Goal: Information Seeking & Learning: Learn about a topic

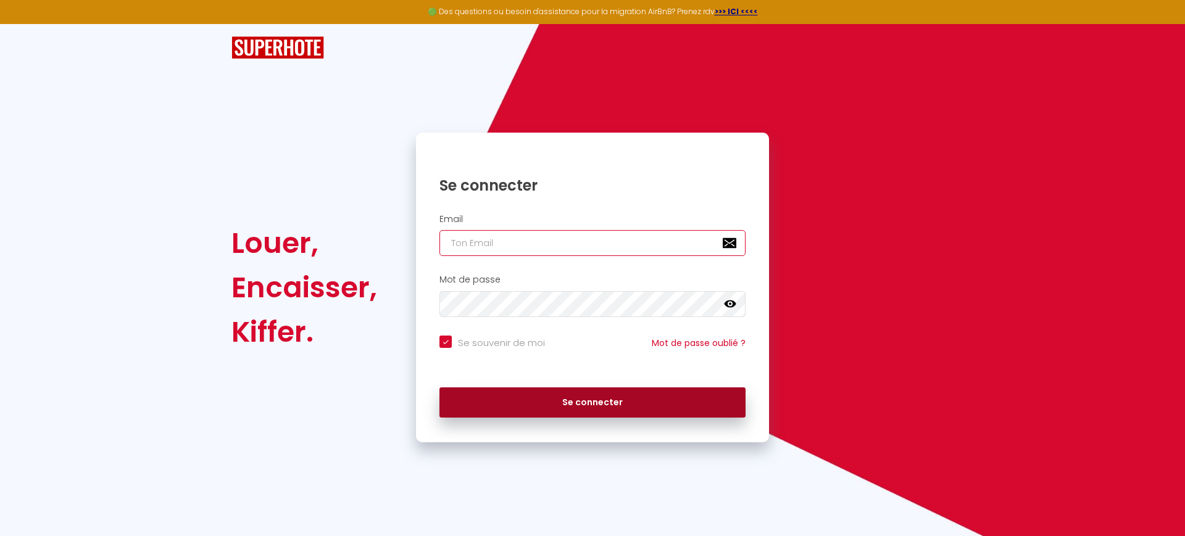
type input "[EMAIL_ADDRESS][PERSON_NAME][DOMAIN_NAME]"
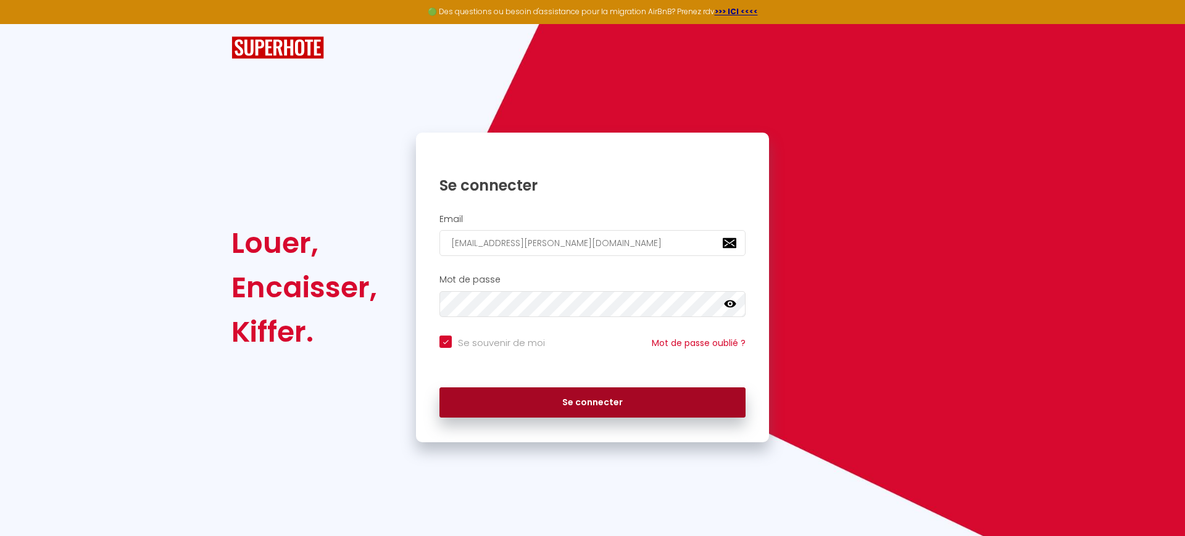
click at [551, 407] on button "Se connecter" at bounding box center [592, 402] width 306 height 31
checkbox input "true"
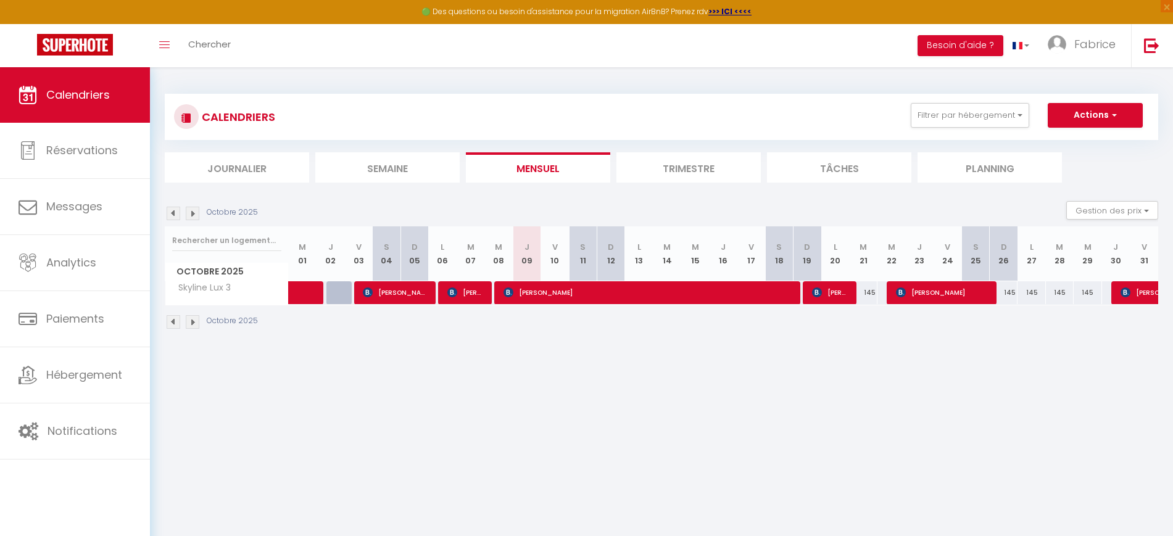
click at [682, 183] on div "CALENDRIERS Filtrer par hébergement Tous Skyline Lux 3 Effacer Sauvegarder Acti…" at bounding box center [661, 212] width 993 height 260
click at [677, 174] on li "Trimestre" at bounding box center [688, 167] width 144 height 30
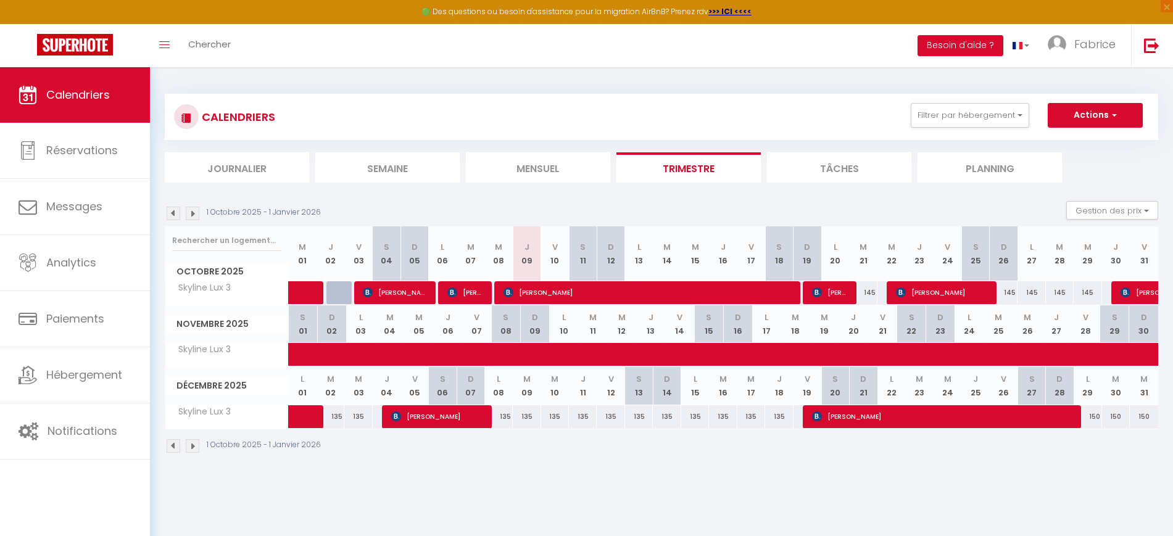
click at [940, 168] on li "Planning" at bounding box center [989, 167] width 144 height 30
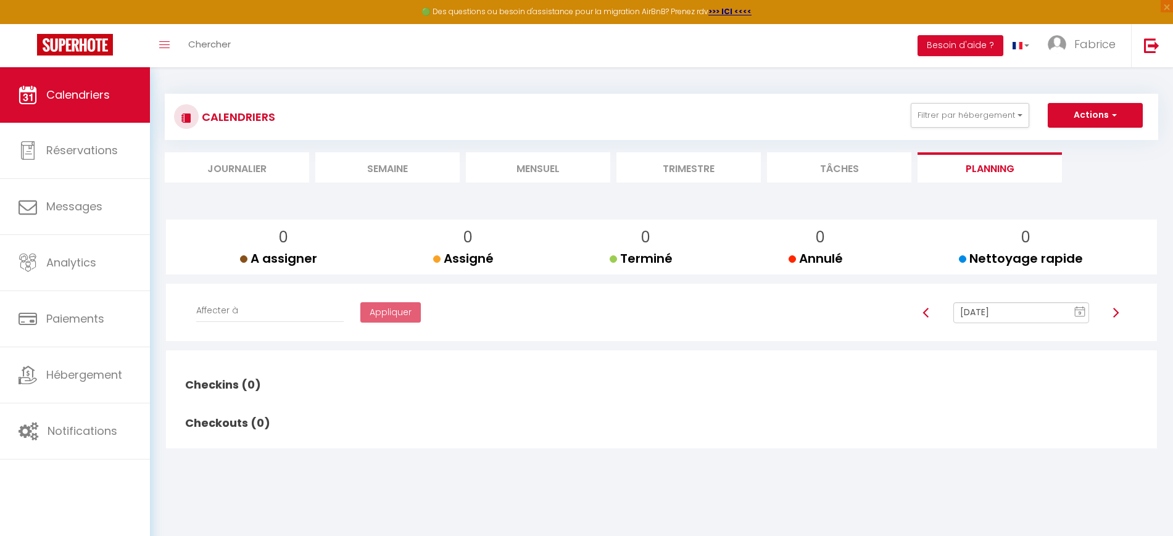
click at [1116, 312] on img at bounding box center [1116, 313] width 10 height 10
click at [1114, 312] on img at bounding box center [1116, 313] width 10 height 10
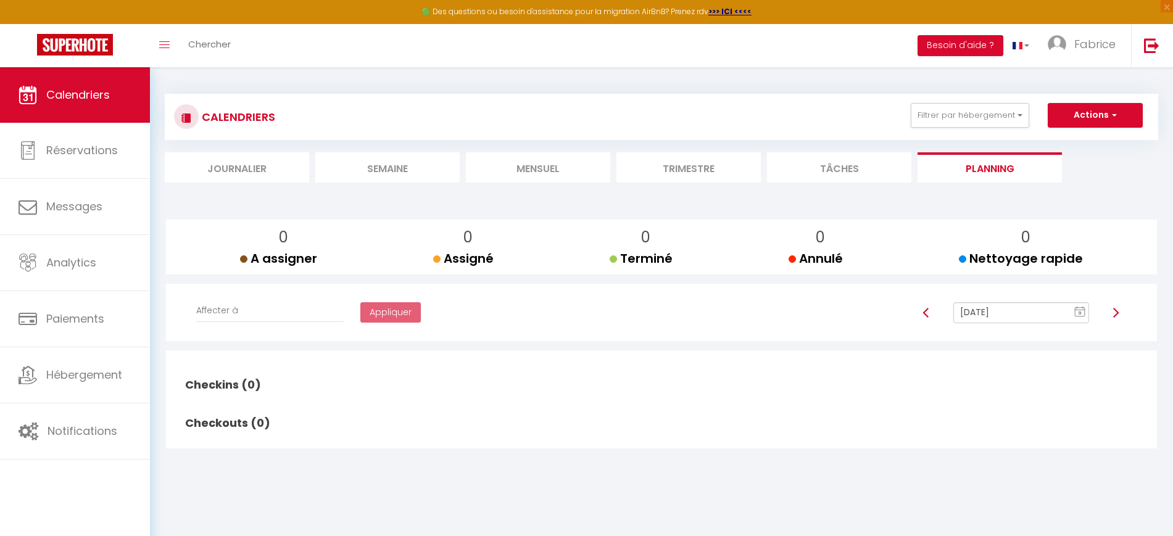
type input "[DATE]"
click at [942, 312] on div at bounding box center [927, 312] width 38 height 21
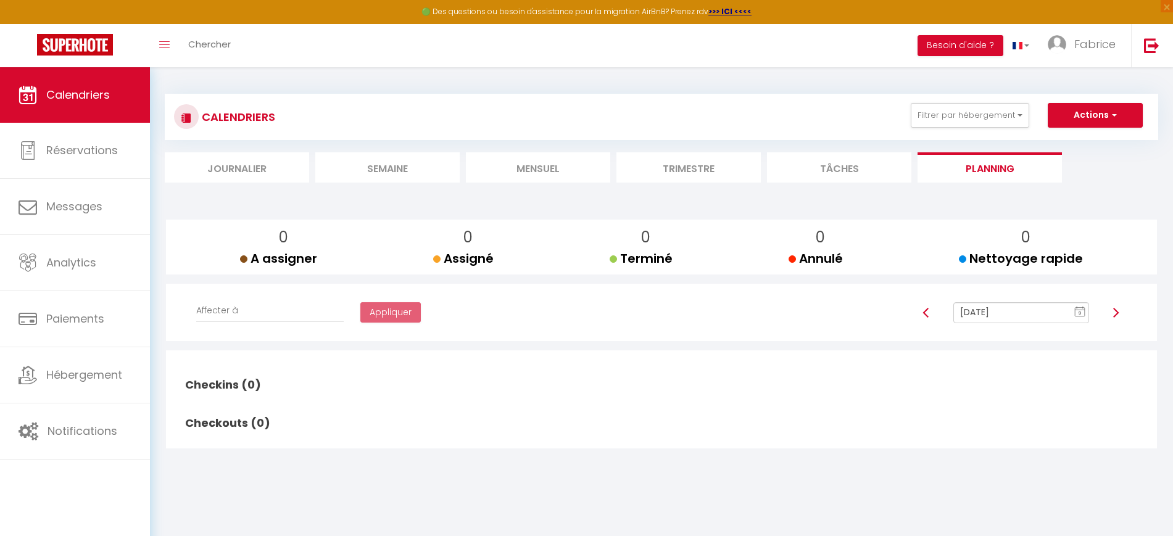
click at [843, 169] on li "Tâches" at bounding box center [839, 167] width 144 height 30
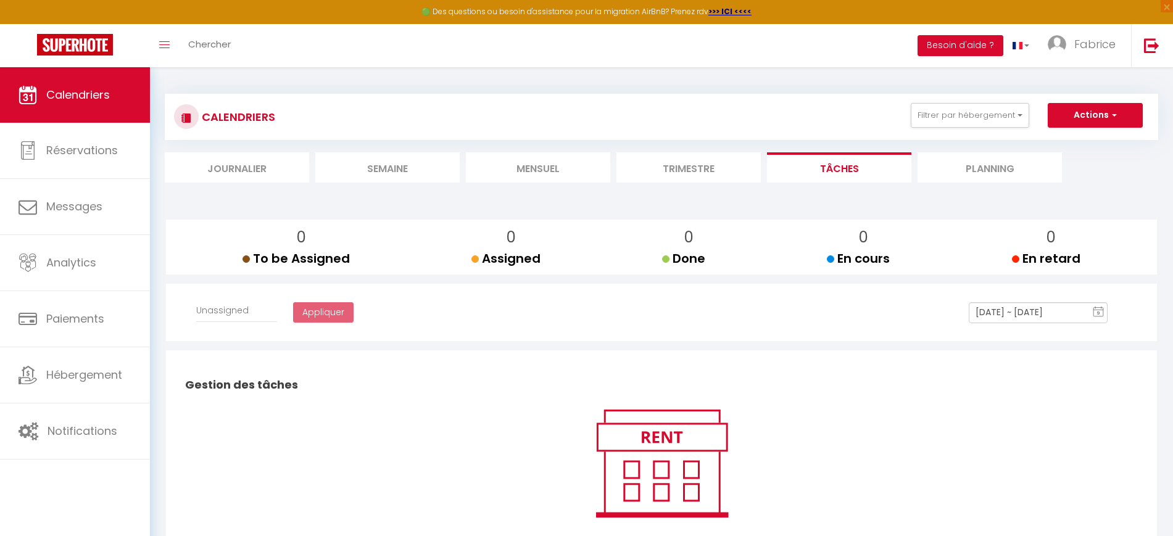
select select
click at [690, 166] on li "Trimestre" at bounding box center [688, 167] width 144 height 30
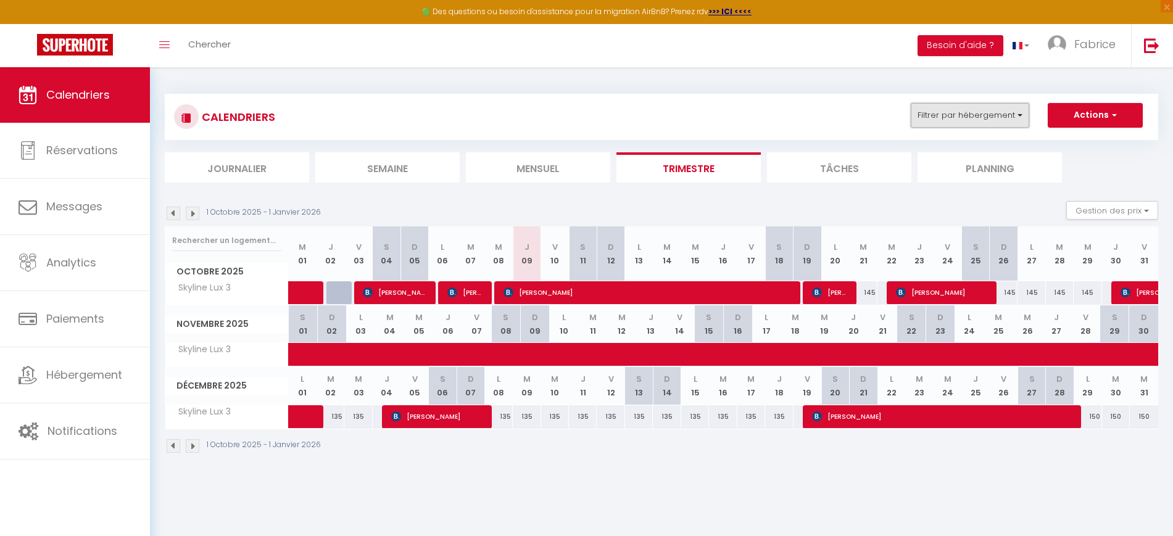
click at [976, 119] on button "Filtrer par hébergement" at bounding box center [970, 115] width 118 height 25
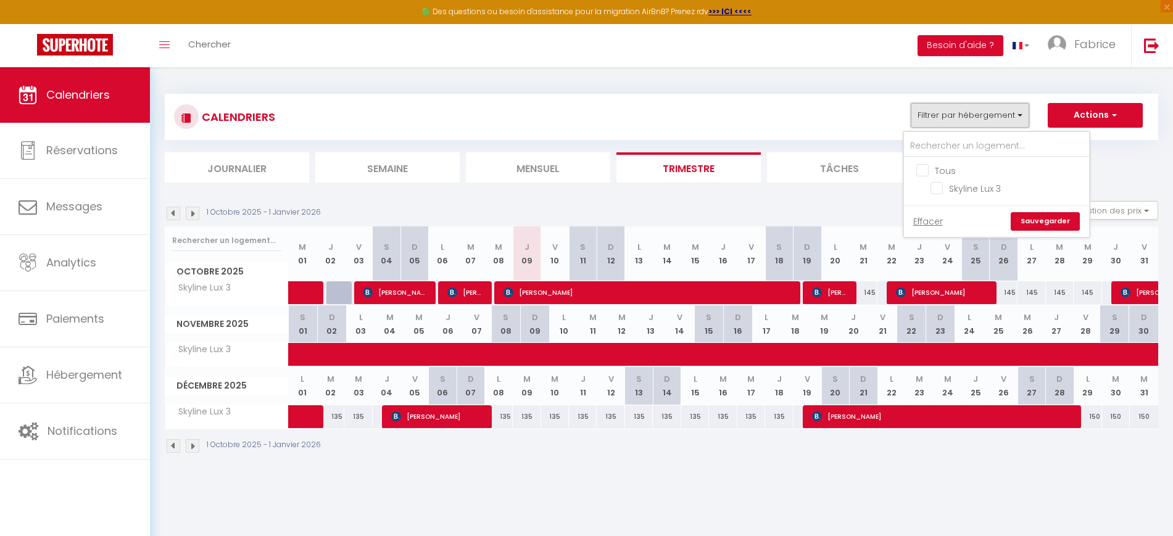
click at [976, 119] on button "Filtrer par hébergement" at bounding box center [970, 115] width 118 height 25
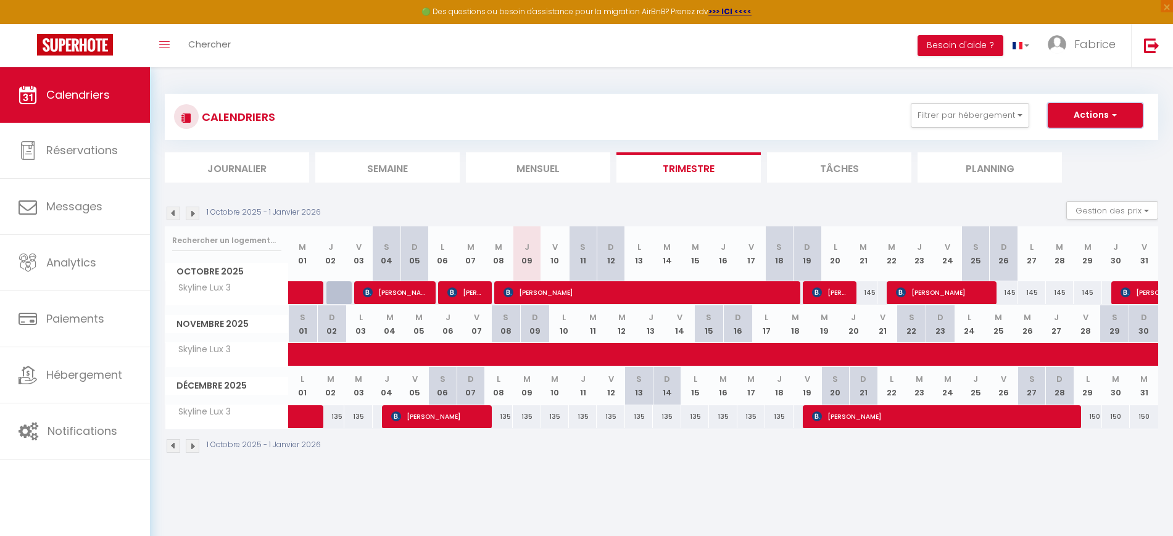
click at [1085, 118] on button "Actions" at bounding box center [1095, 115] width 95 height 25
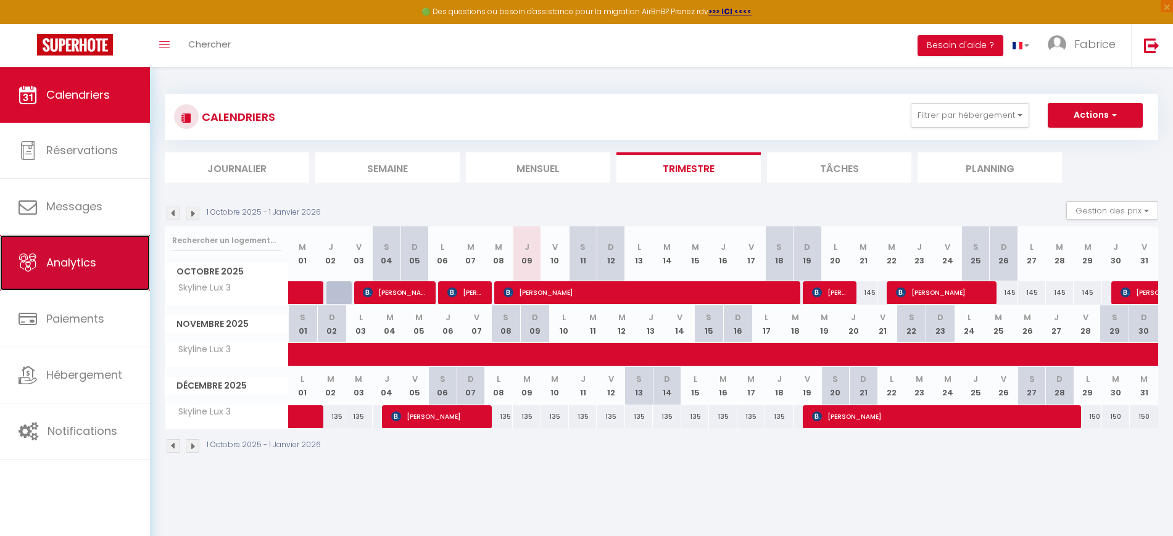
click at [86, 268] on span "Analytics" at bounding box center [71, 262] width 50 height 15
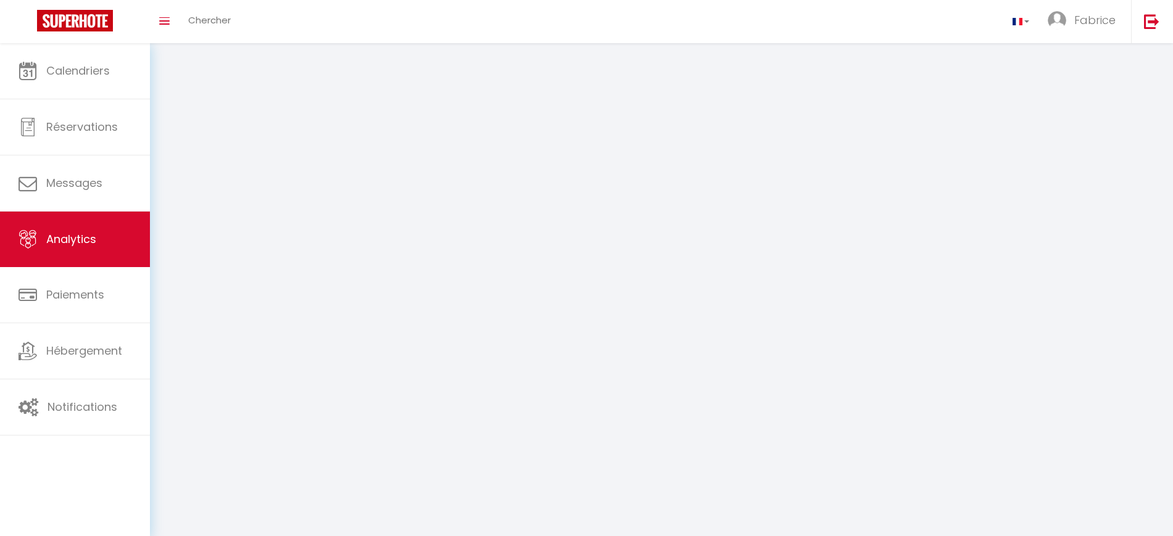
select select "2025"
select select "10"
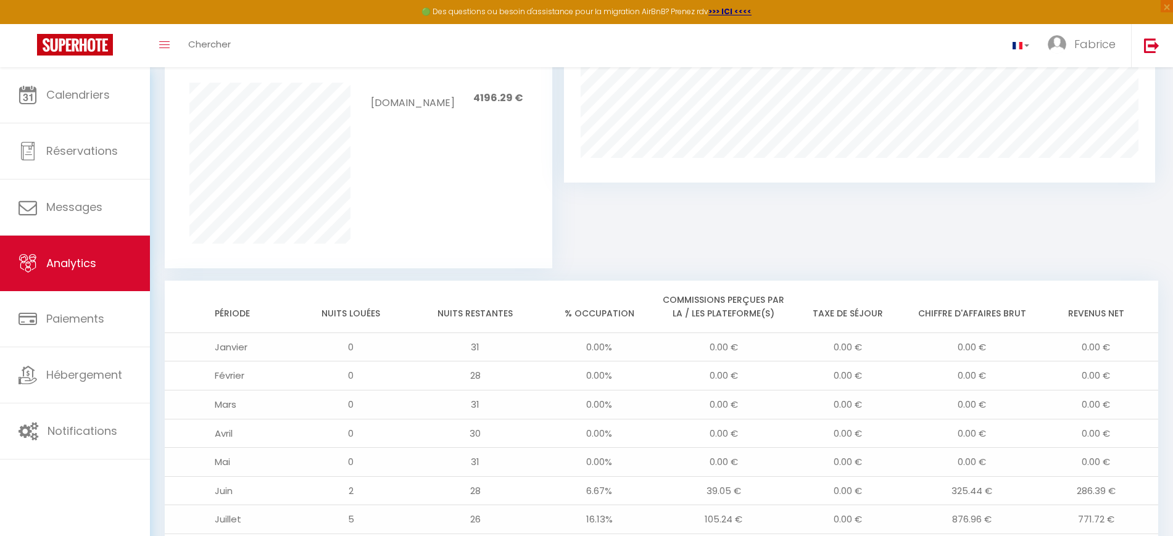
scroll to position [1016, 0]
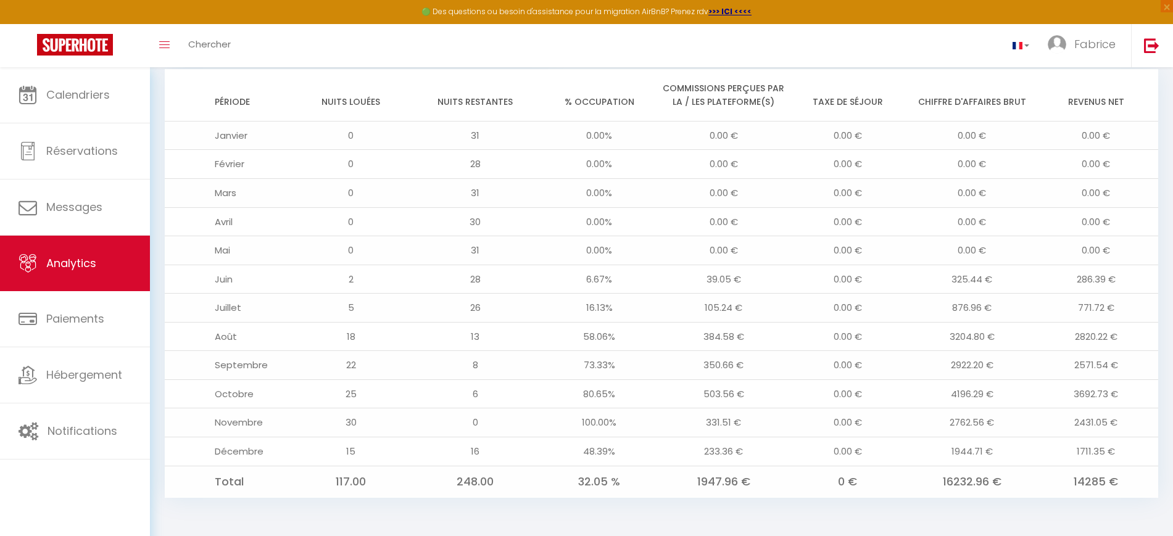
click at [569, 398] on td "80.65%" at bounding box center [599, 393] width 124 height 29
click at [375, 396] on td "25" at bounding box center [351, 393] width 124 height 29
click at [250, 389] on td "Octobre" at bounding box center [227, 393] width 124 height 29
click at [325, 395] on td "25" at bounding box center [351, 393] width 124 height 29
click at [228, 393] on td "Octobre" at bounding box center [227, 393] width 124 height 29
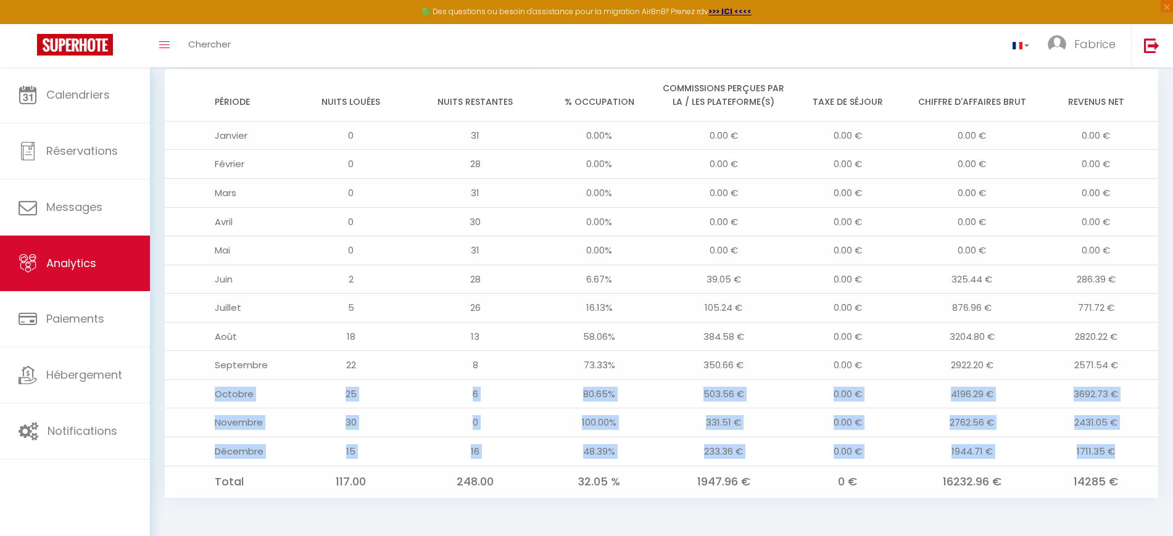
drag, startPoint x: 218, startPoint y: 394, endPoint x: 1121, endPoint y: 447, distance: 904.8
click at [1121, 447] on tbody "Janvier 0 31 0.00% 0.00 € 0.00 € 0.00 € 0.00 € Février 0 28 0.00% 0.00 € 0.00 €…" at bounding box center [661, 309] width 993 height 376
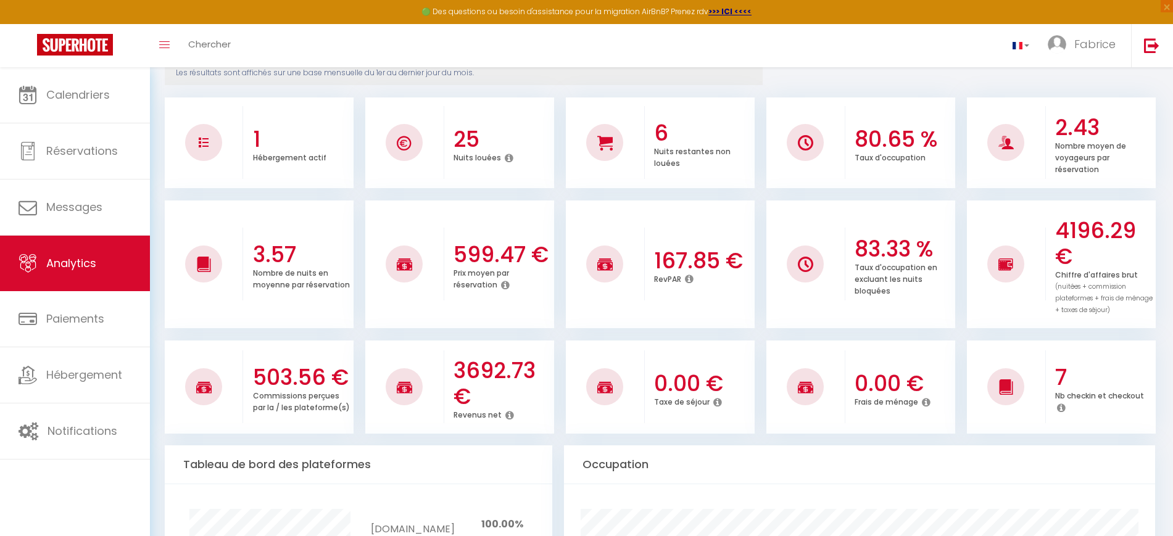
scroll to position [0, 0]
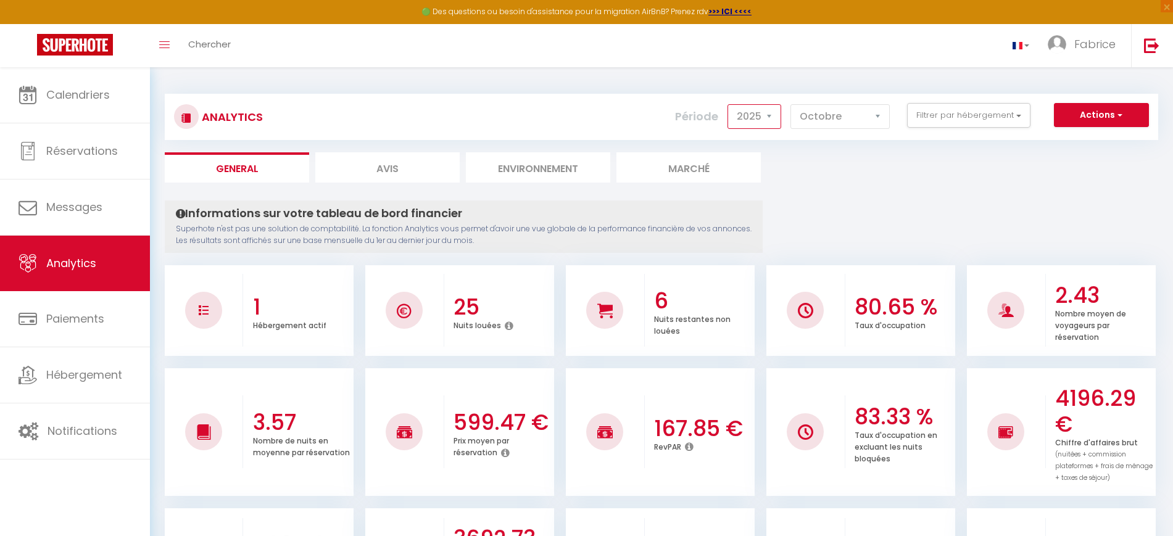
click at [767, 118] on select "2014 2015 2016 2017 2018 2019 2020 2021 2022 2023 2024 2025 2026 2027" at bounding box center [754, 116] width 54 height 25
select select "2026"
click at [729, 104] on select "2014 2015 2016 2017 2018 2019 2020 2021 2022 2023 2024 2025 2026 2027" at bounding box center [754, 116] width 54 height 25
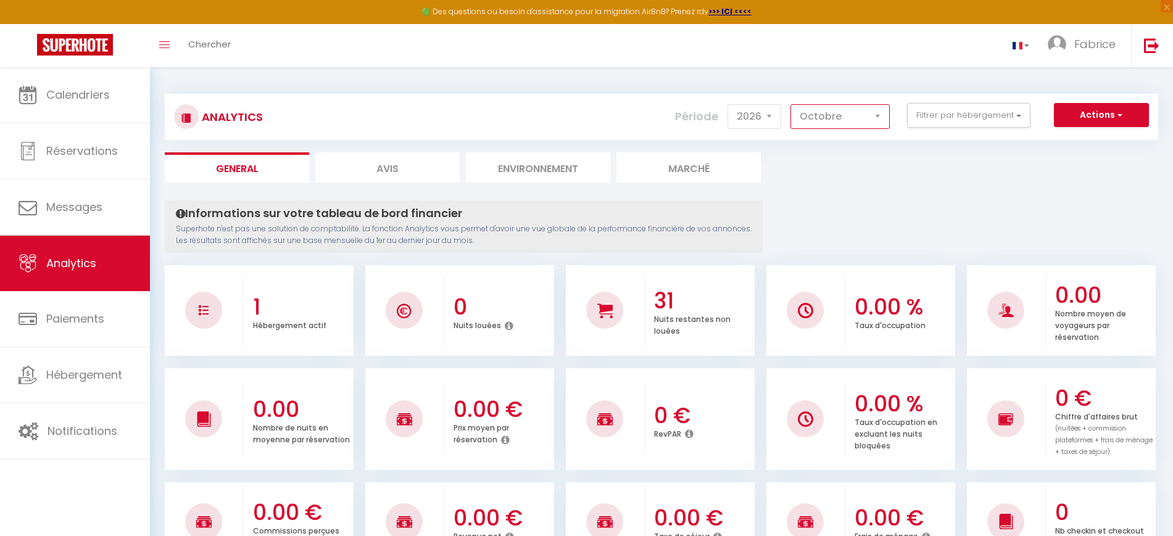
click at [880, 119] on select "[PERSON_NAME] Mars [PERSON_NAME] Juin Juillet Août Septembre Octobre Novembre D…" at bounding box center [839, 116] width 99 height 25
select select "1"
click at [791, 104] on select "[PERSON_NAME] Mars [PERSON_NAME] Juin Juillet Août Septembre Octobre Novembre D…" at bounding box center [839, 116] width 99 height 25
click at [776, 119] on select "2014 2015 2016 2017 2018 2019 2020 2021 2022 2023 2024 2025 2026 2027" at bounding box center [754, 116] width 54 height 25
select select "2025"
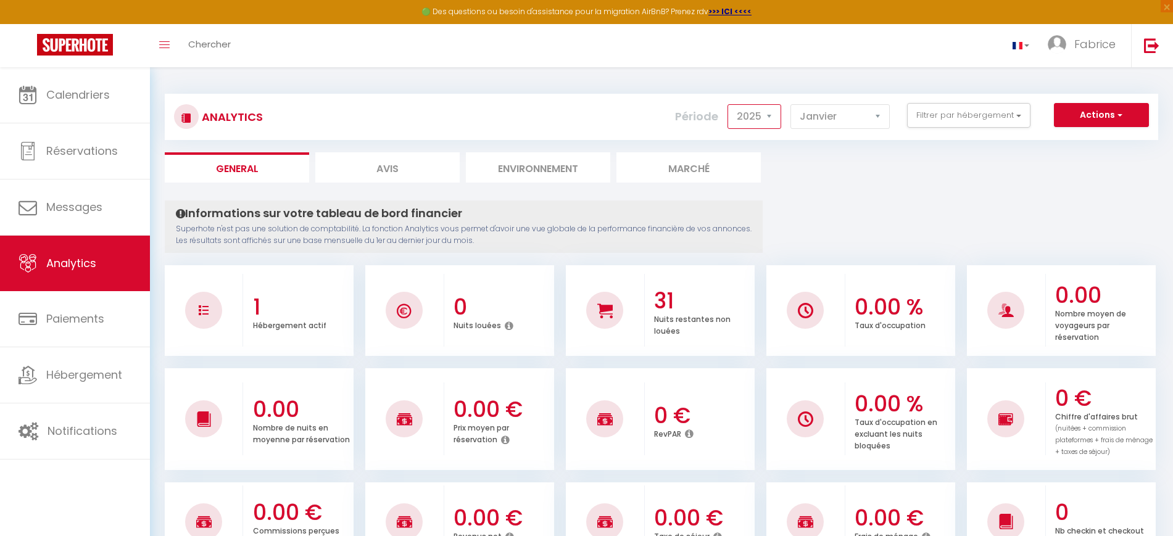
click at [729, 104] on select "2014 2015 2016 2017 2018 2019 2020 2021 2022 2023 2024 2025 2026 2027" at bounding box center [754, 116] width 54 height 25
click at [861, 118] on select "[PERSON_NAME] Mars [PERSON_NAME] Juin Juillet Août Septembre Octobre Novembre D…" at bounding box center [839, 116] width 99 height 25
select select "10"
click at [791, 104] on select "[PERSON_NAME] Mars [PERSON_NAME] Juin Juillet Août Septembre Octobre Novembre D…" at bounding box center [839, 116] width 99 height 25
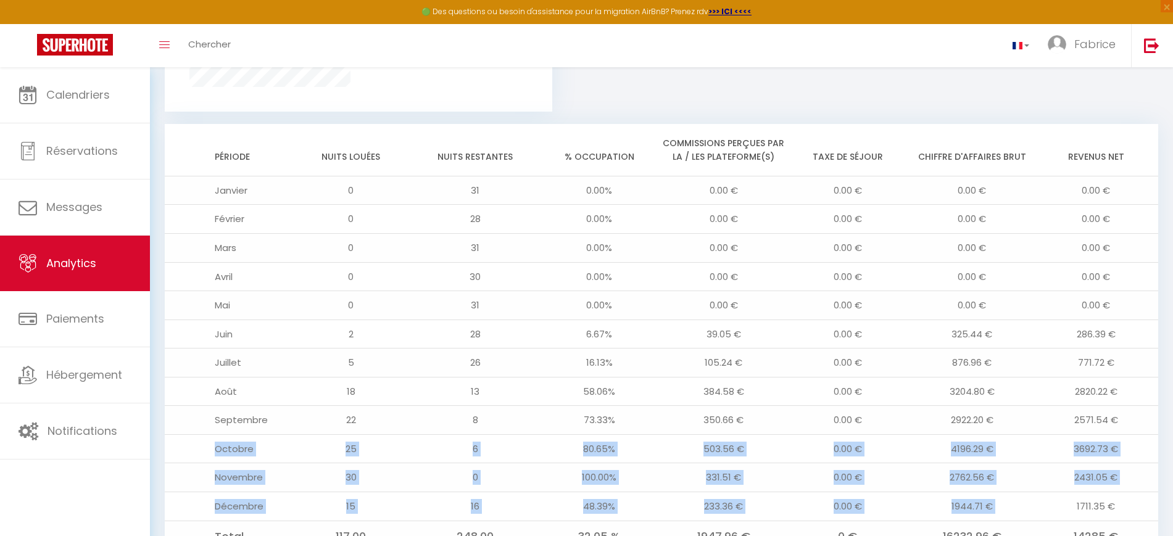
scroll to position [1016, 0]
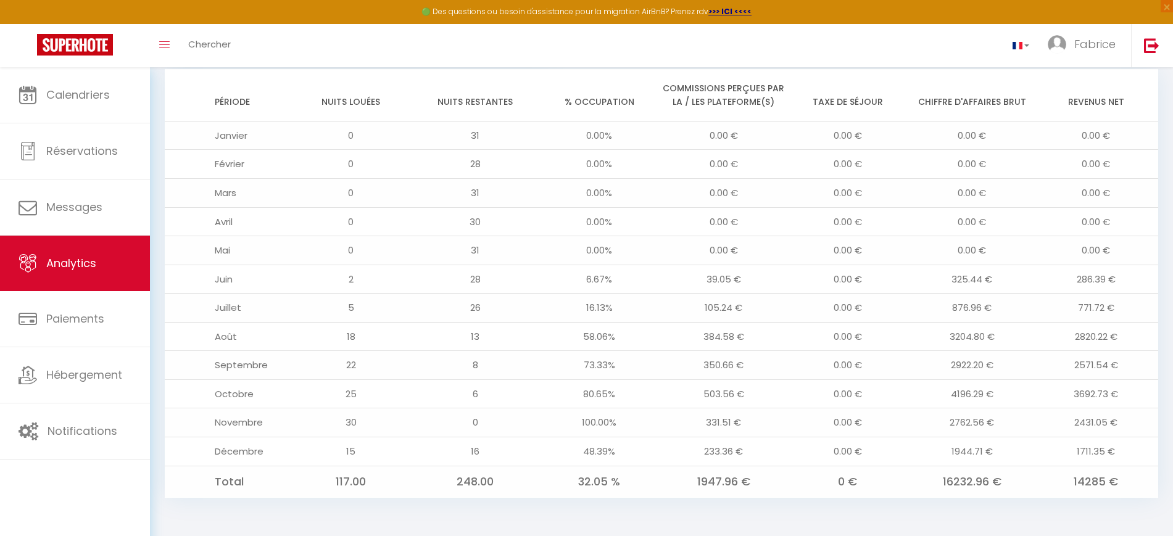
click at [698, 292] on tbody "Janvier 0 31 0.00% 0.00 € 0.00 € 0.00 € 0.00 € Février 0 28 0.00% 0.00 € 0.00 €…" at bounding box center [661, 309] width 993 height 376
click at [727, 300] on td "105.24 €" at bounding box center [723, 308] width 124 height 29
click at [1072, 383] on td "3692.73 €" at bounding box center [1096, 393] width 124 height 29
click at [1066, 391] on td "3692.73 €" at bounding box center [1096, 393] width 124 height 29
click at [1015, 397] on td "4196.29 €" at bounding box center [972, 393] width 124 height 29
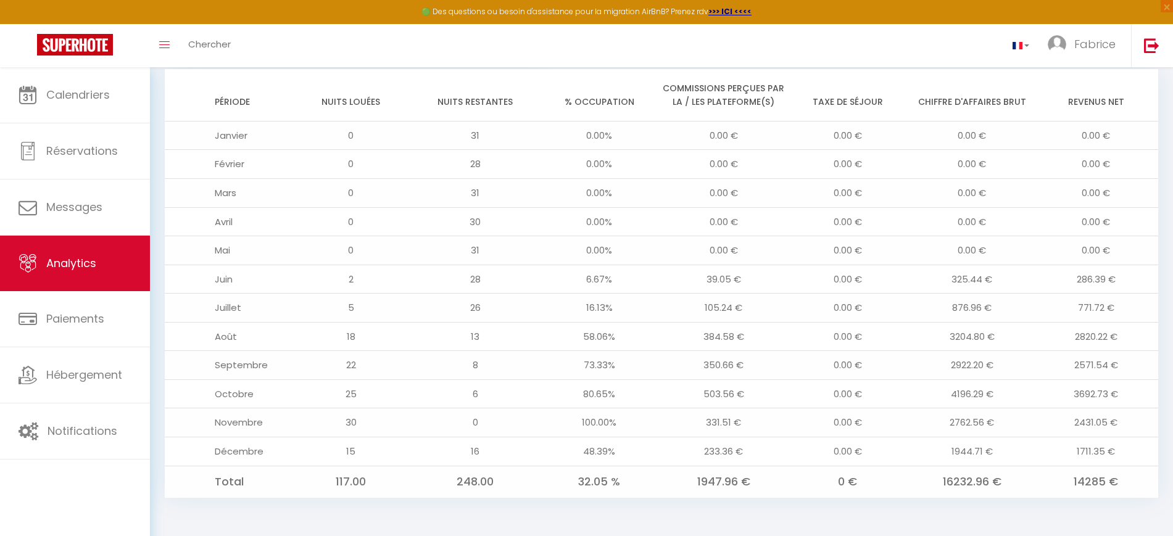
drag, startPoint x: 1010, startPoint y: 396, endPoint x: 974, endPoint y: 395, distance: 35.8
click at [990, 397] on td "4196.29 €" at bounding box center [972, 393] width 124 height 29
click at [974, 395] on td "4196.29 €" at bounding box center [972, 393] width 124 height 29
click at [508, 398] on td "6" at bounding box center [475, 393] width 124 height 29
click at [242, 396] on td "Octobre" at bounding box center [227, 393] width 124 height 29
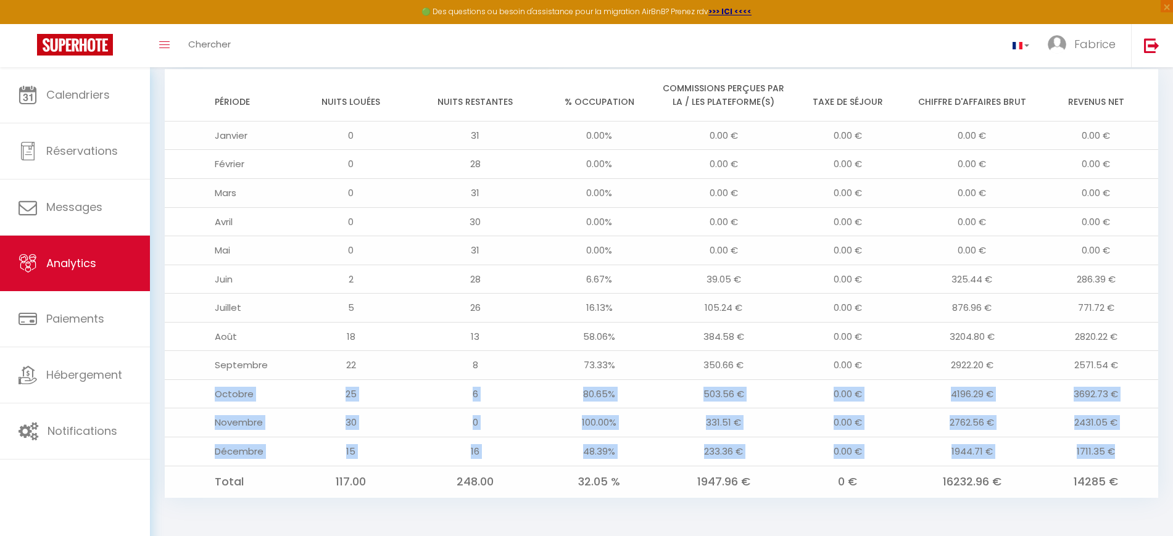
drag, startPoint x: 217, startPoint y: 392, endPoint x: 1124, endPoint y: 450, distance: 908.9
click at [1124, 450] on tbody "Janvier 0 31 0.00% 0.00 € 0.00 € 0.00 € 0.00 € Février 0 28 0.00% 0.00 € 0.00 €…" at bounding box center [661, 309] width 993 height 376
copy tbody "Octobre 25 6 80.65% 503.56 € 0.00 € 4196.29 € 3692.73 € Novembre 30 0 100.00% 3…"
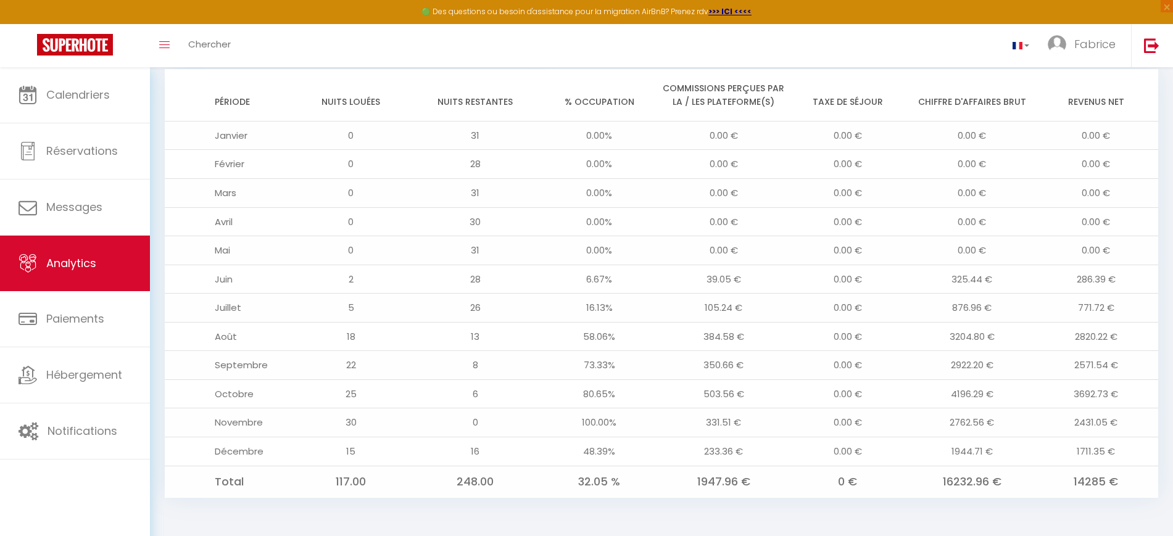
click at [434, 272] on td "28" at bounding box center [475, 279] width 124 height 29
click at [1101, 428] on td "2431.05 €" at bounding box center [1096, 422] width 124 height 29
click at [1073, 420] on td "2431.05 €" at bounding box center [1096, 422] width 124 height 29
click at [1083, 421] on td "2431.05 €" at bounding box center [1096, 422] width 124 height 29
drag, startPoint x: 1077, startPoint y: 421, endPoint x: 1130, endPoint y: 420, distance: 52.4
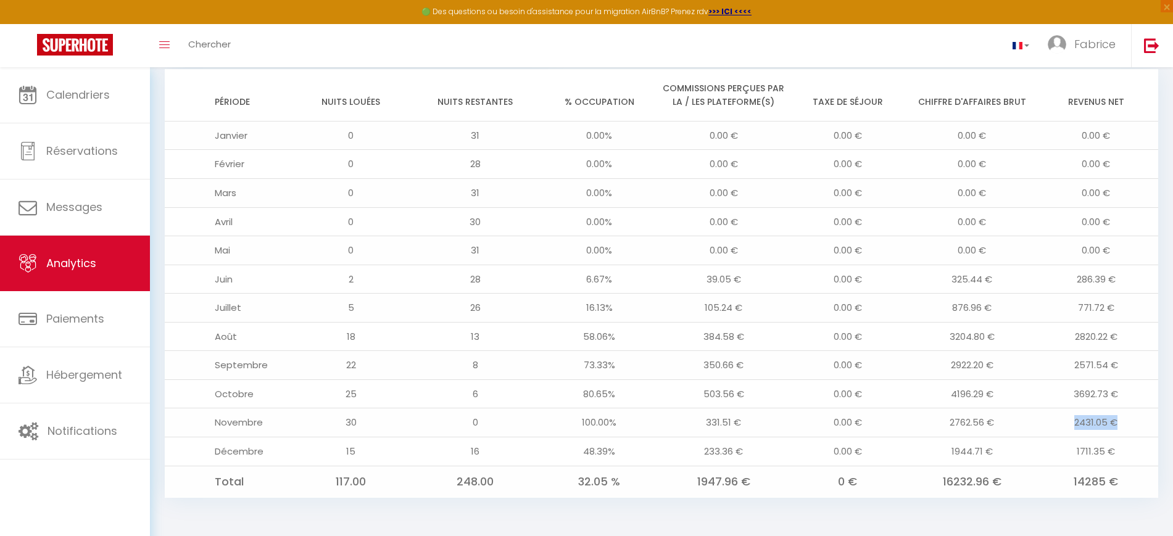
click at [1130, 420] on td "2431.05 €" at bounding box center [1096, 422] width 124 height 29
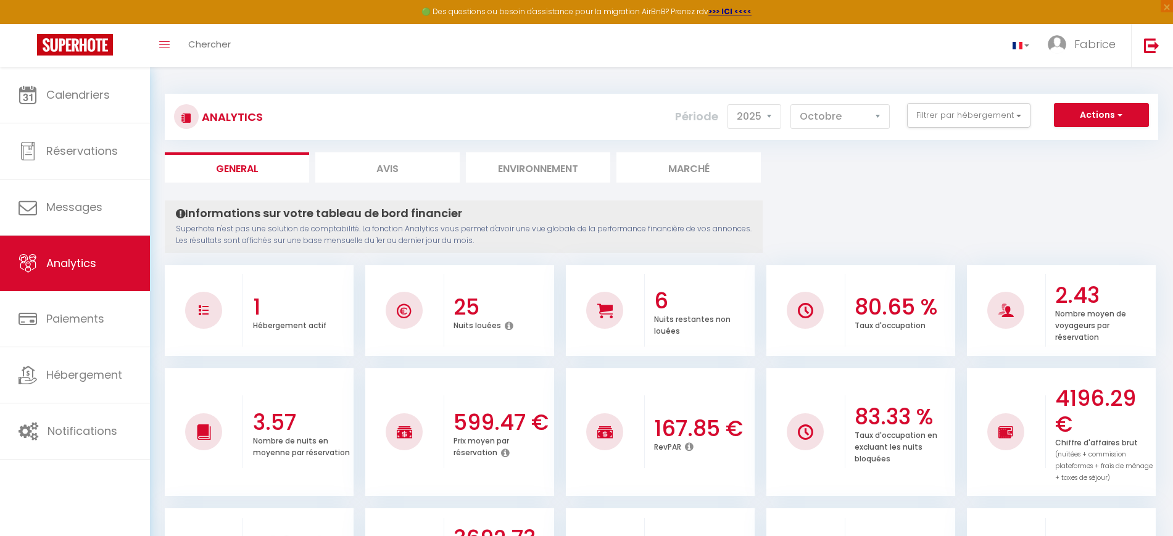
scroll to position [154, 0]
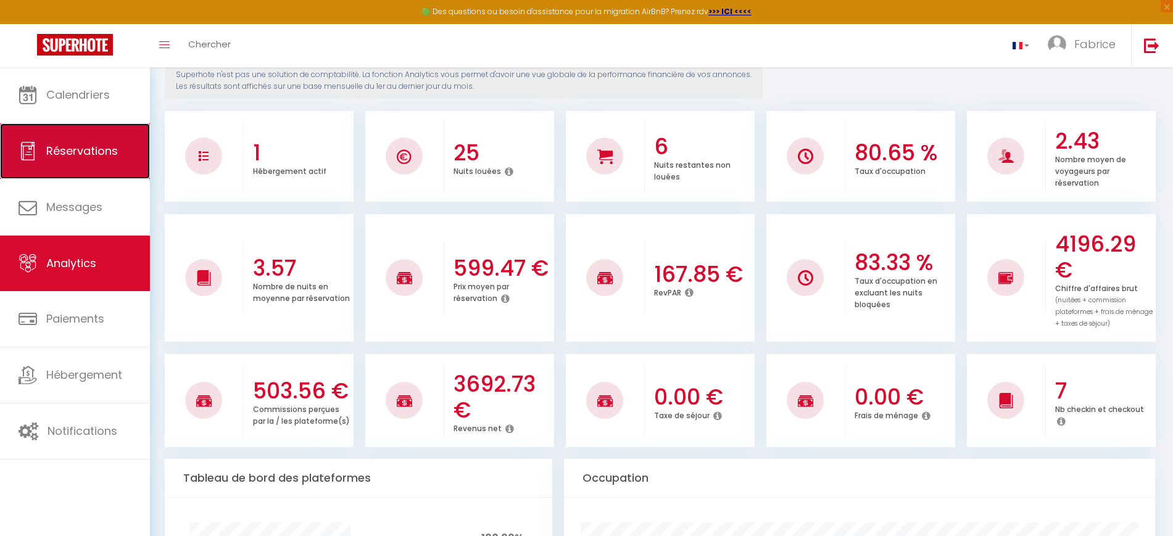
click at [103, 148] on span "Réservations" at bounding box center [82, 150] width 72 height 15
select select "not_cancelled"
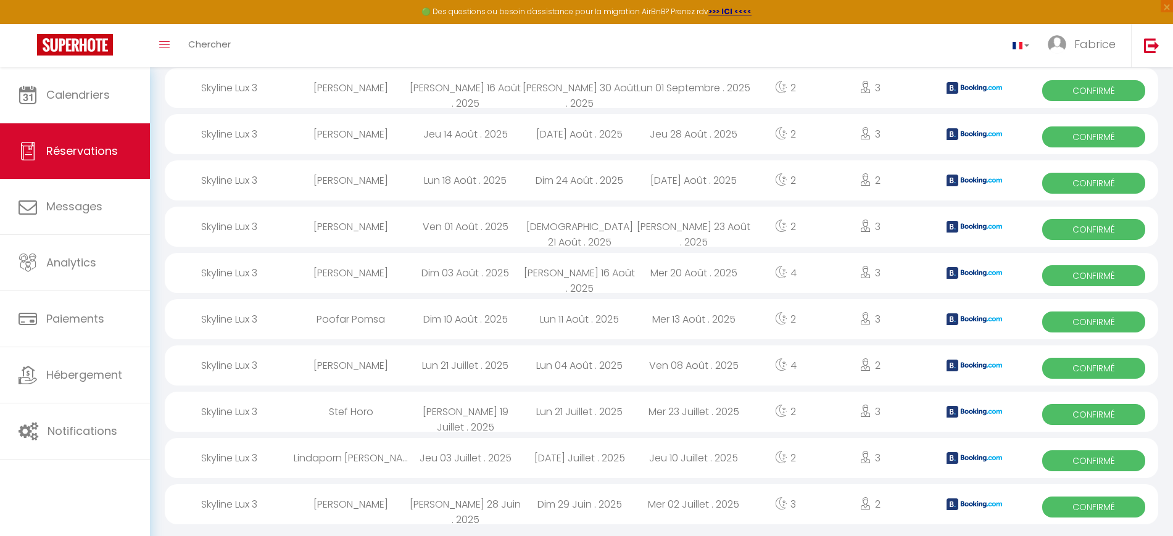
scroll to position [764, 0]
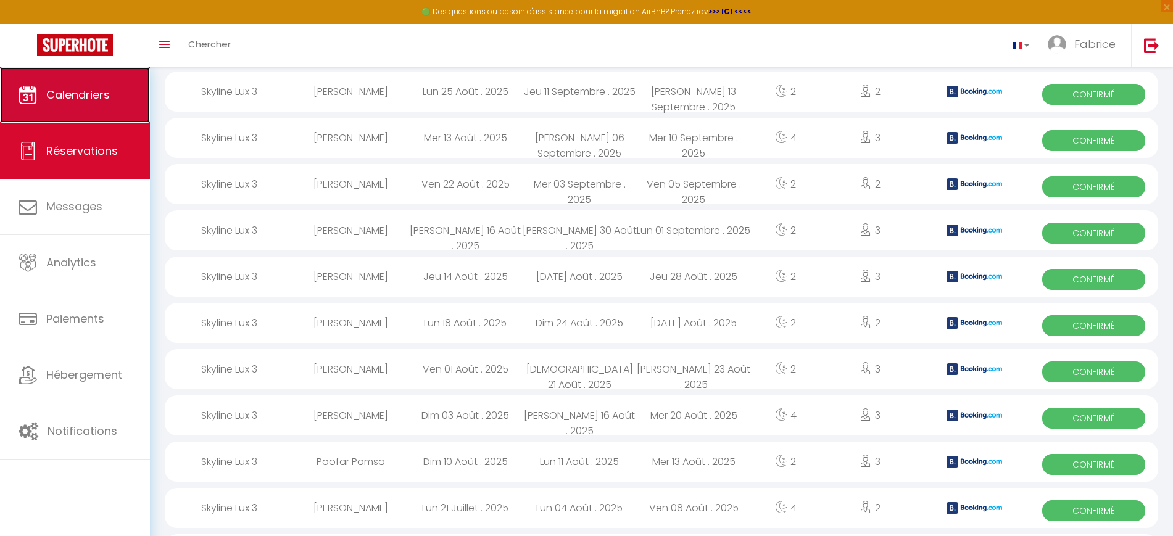
click at [119, 118] on link "Calendriers" at bounding box center [75, 95] width 150 height 56
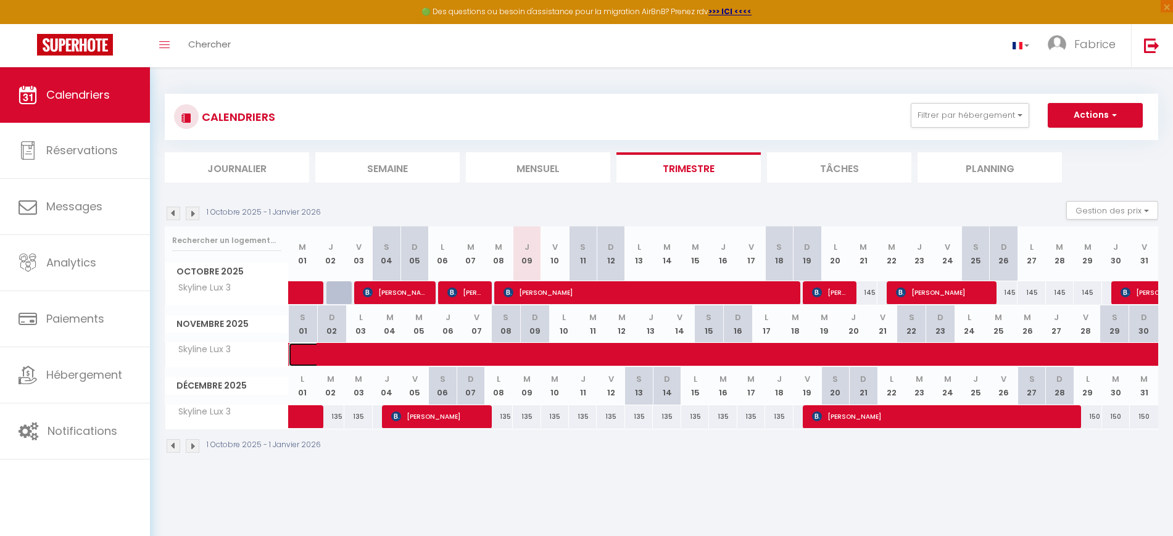
click at [538, 349] on span at bounding box center [747, 354] width 880 height 23
select select "OK"
select select "KO"
select select "0"
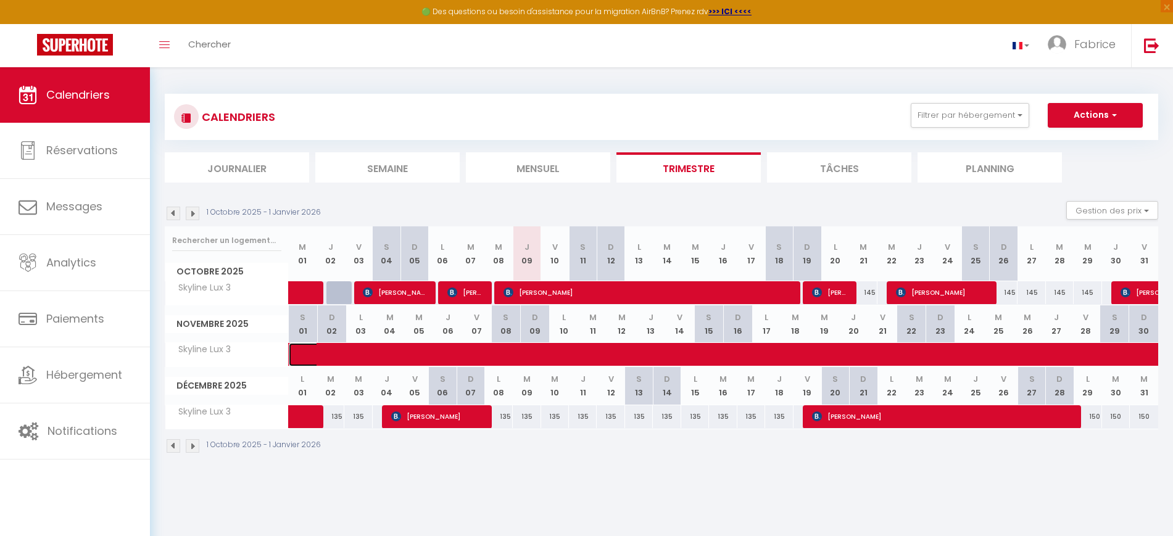
select select "1"
select select
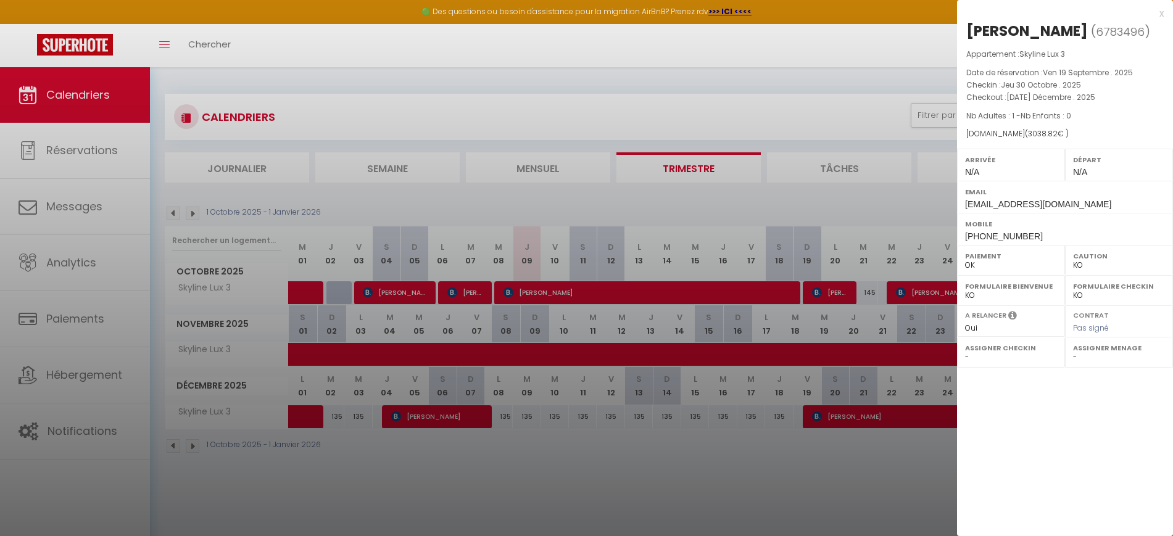
click at [75, 275] on div at bounding box center [586, 268] width 1173 height 536
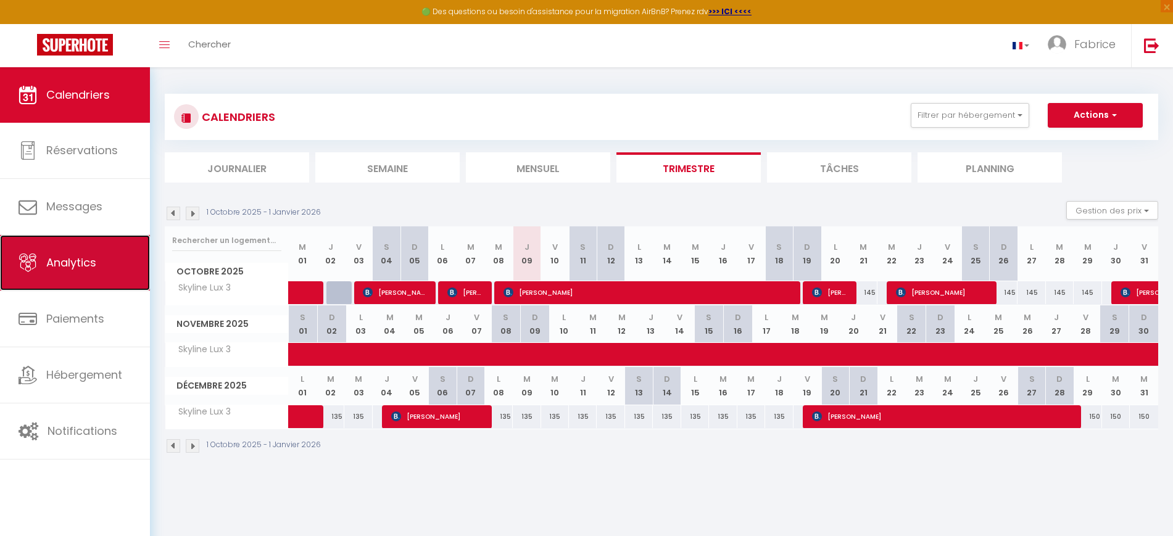
click at [75, 271] on link "Analytics" at bounding box center [75, 263] width 150 height 56
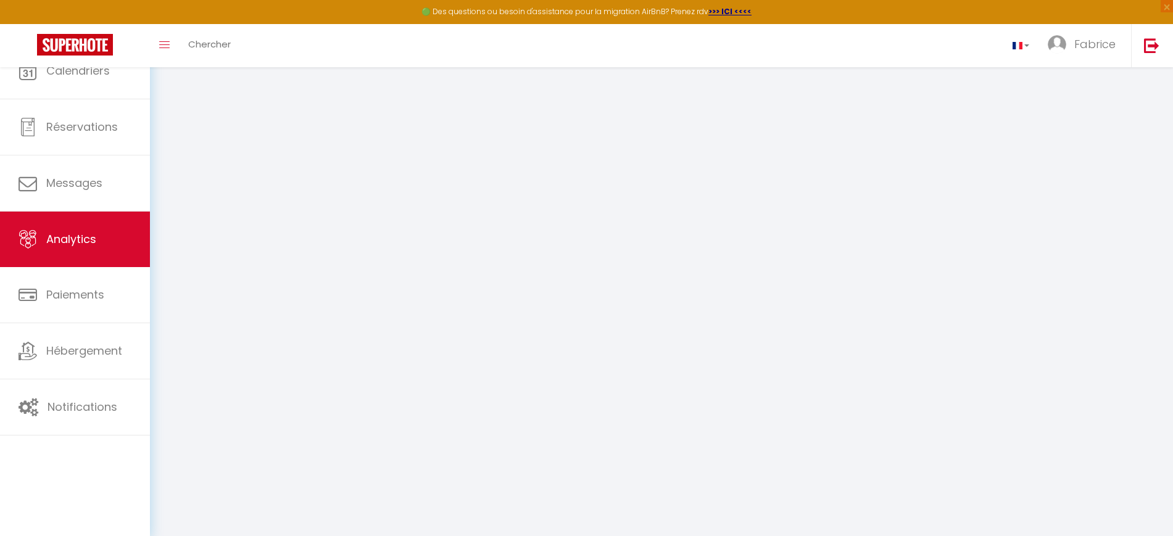
select select "2025"
select select "10"
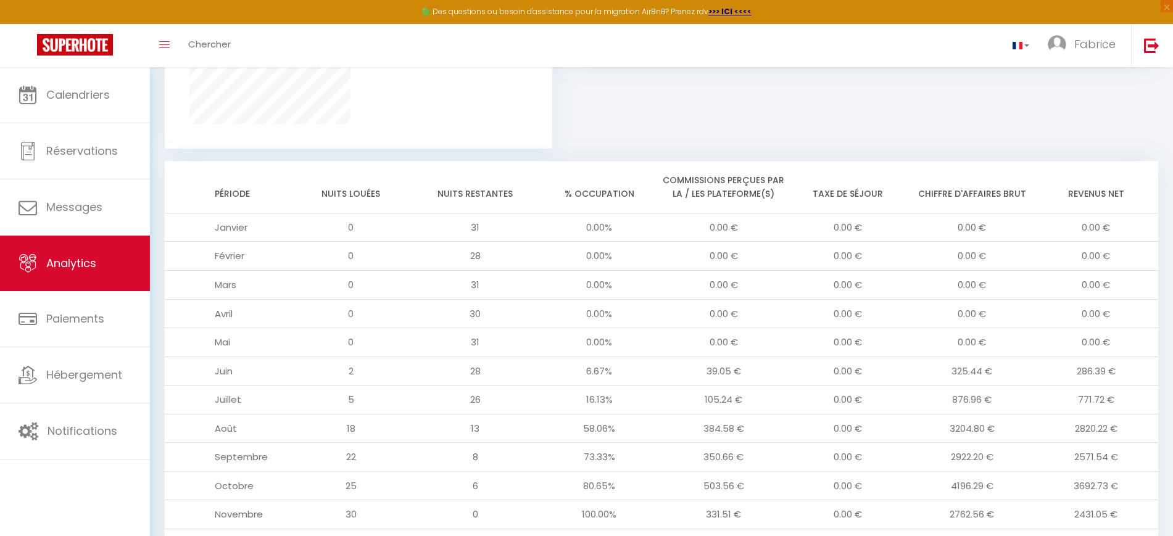
scroll to position [1016, 0]
